Goal: Task Accomplishment & Management: Use online tool/utility

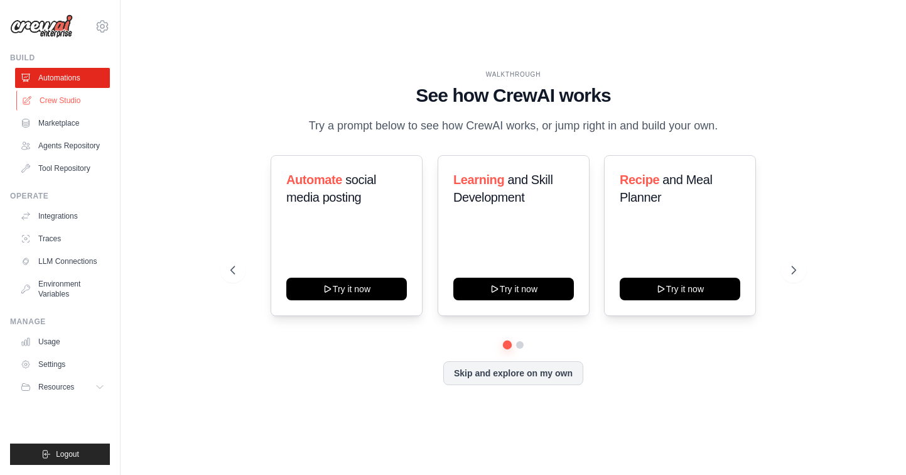
click at [44, 104] on link "Crew Studio" at bounding box center [63, 100] width 95 height 20
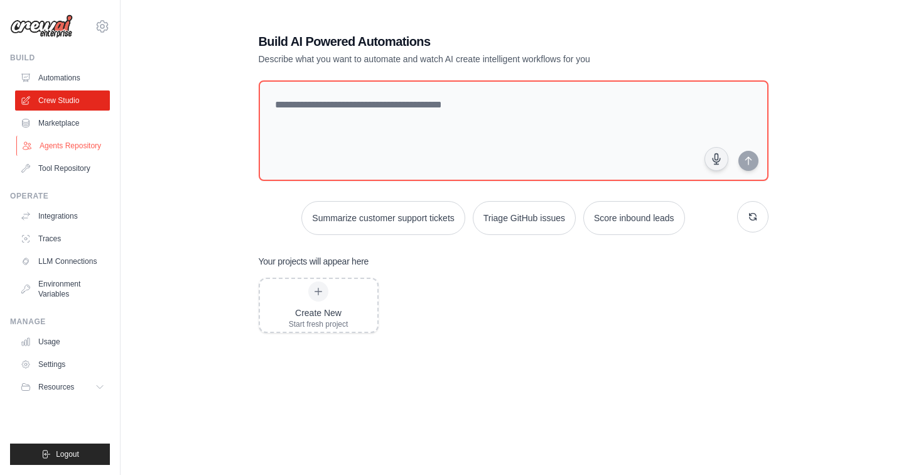
click at [65, 149] on link "Agents Repository" at bounding box center [63, 146] width 95 height 20
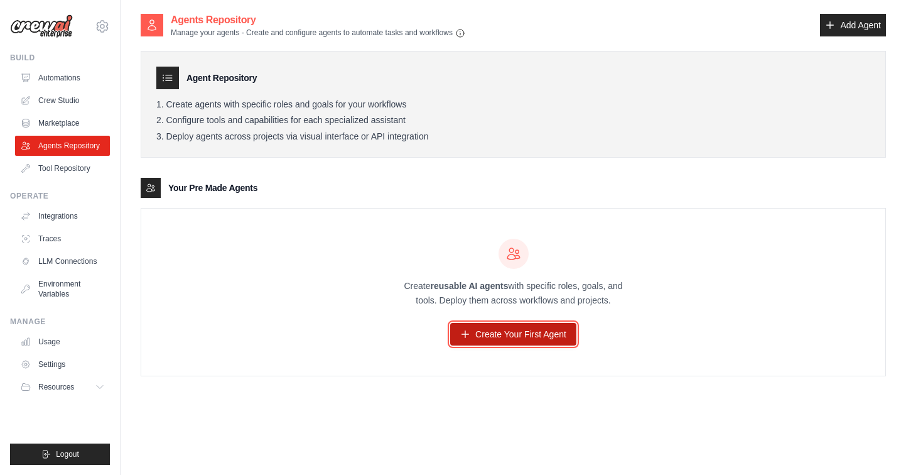
click at [522, 333] on link "Create Your First Agent" at bounding box center [513, 334] width 126 height 23
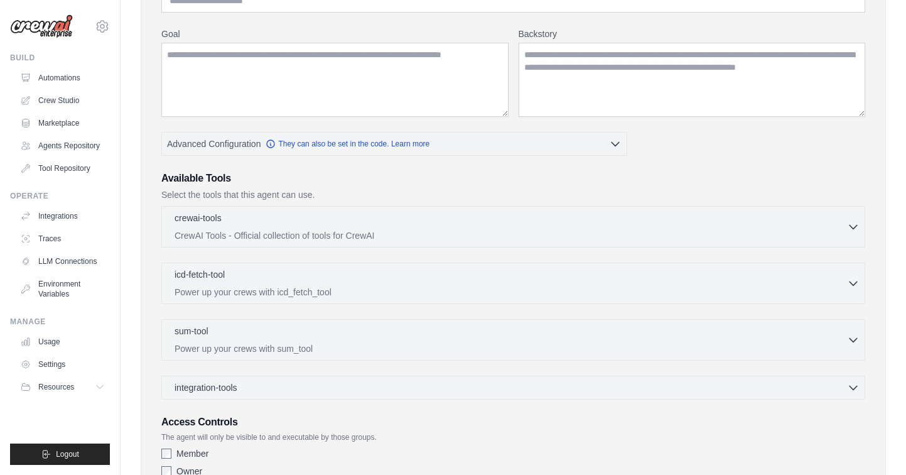
scroll to position [158, 0]
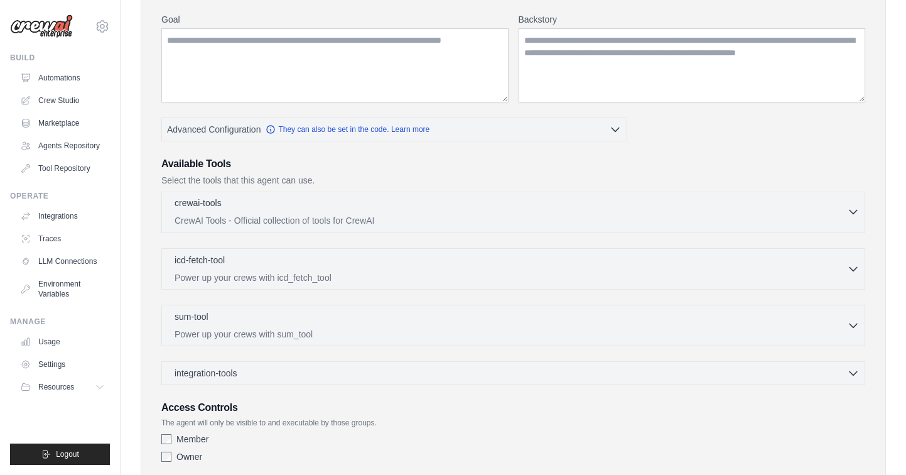
click at [409, 215] on p "CrewAI Tools - Official collection of tools for CrewAI" at bounding box center [510, 220] width 672 height 13
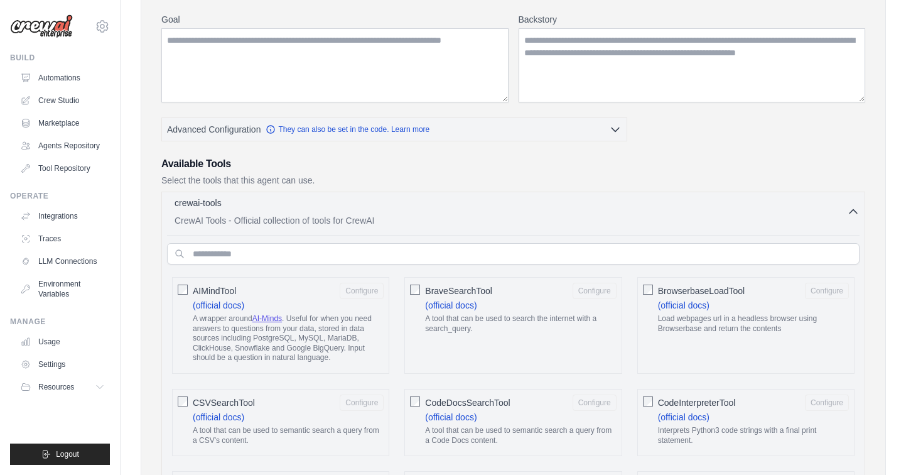
click at [409, 215] on p "CrewAI Tools - Official collection of tools for CrewAI" at bounding box center [510, 220] width 672 height 13
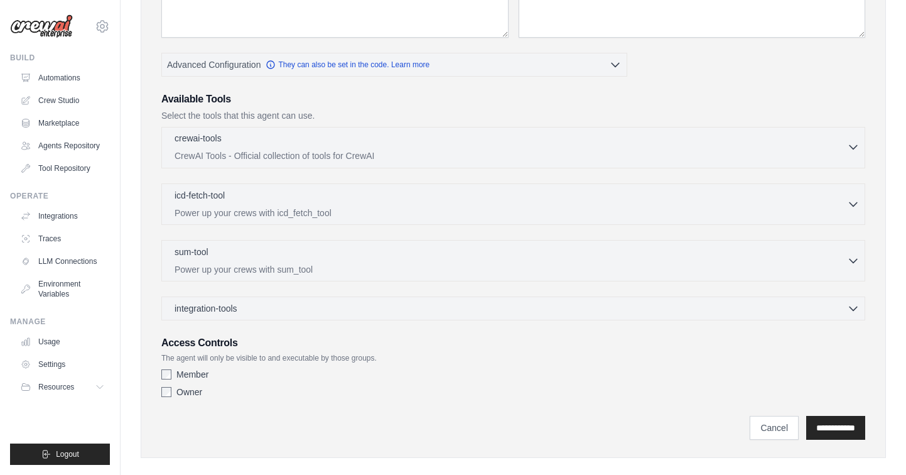
scroll to position [223, 0]
click at [58, 75] on link "Automations" at bounding box center [63, 78] width 95 height 20
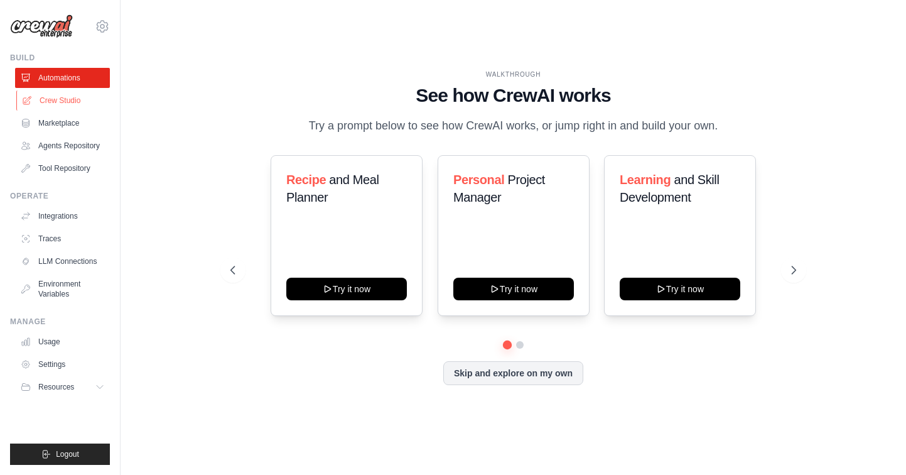
click at [60, 102] on link "Crew Studio" at bounding box center [63, 100] width 95 height 20
